Goal: Task Accomplishment & Management: Manage account settings

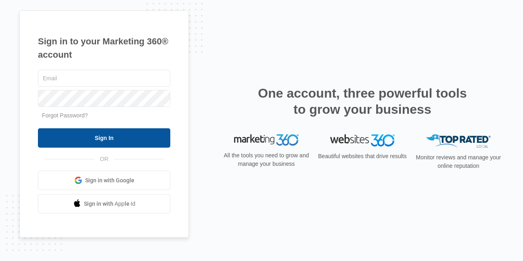
type input "[EMAIL_ADDRESS][DOMAIN_NAME]"
click at [105, 138] on input "Sign In" at bounding box center [104, 137] width 132 height 19
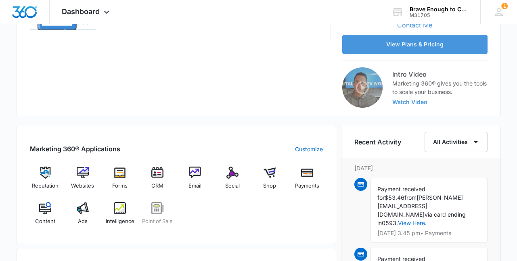
scroll to position [222, 0]
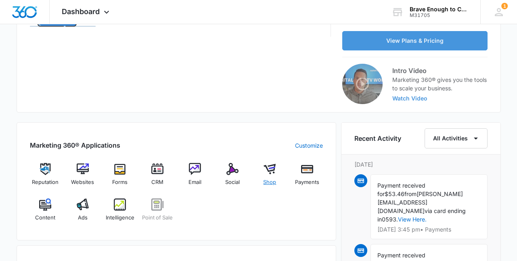
click at [271, 171] on img at bounding box center [270, 169] width 12 height 12
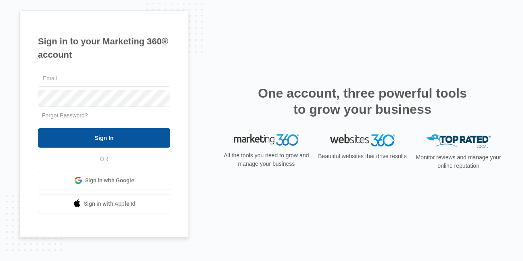
type input "[EMAIL_ADDRESS][DOMAIN_NAME]"
click at [105, 137] on input "Sign In" at bounding box center [104, 137] width 132 height 19
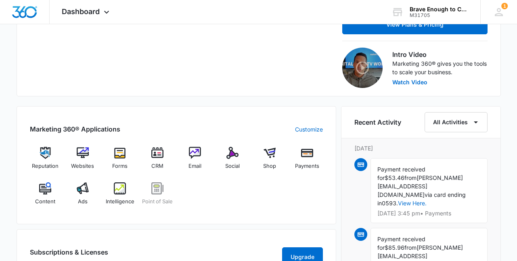
scroll to position [243, 0]
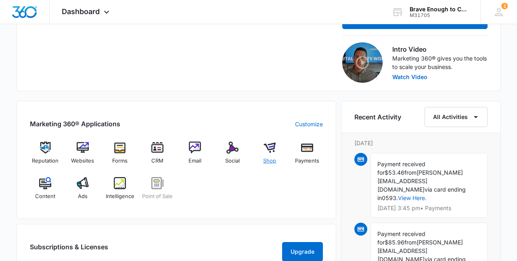
click at [269, 151] on img at bounding box center [270, 148] width 12 height 12
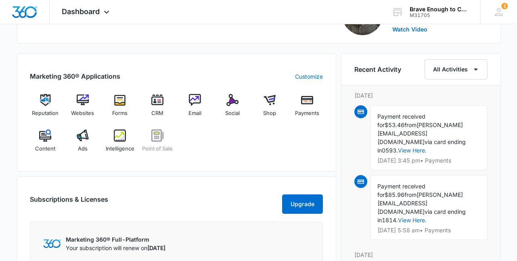
scroll to position [289, 0]
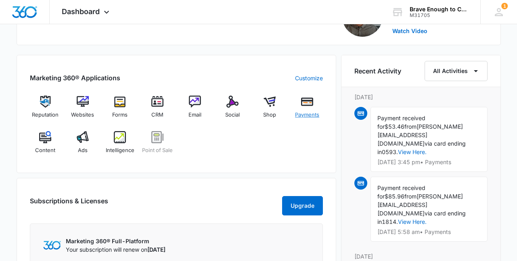
click at [307, 103] on img at bounding box center [307, 102] width 12 height 12
